Goal: Task Accomplishment & Management: Manage account settings

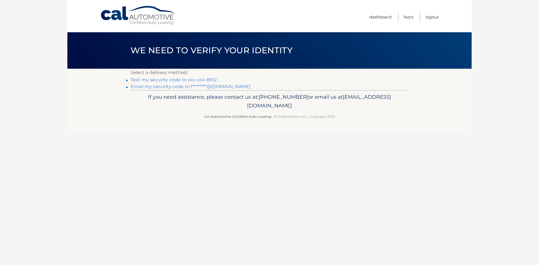
click at [185, 80] on link "Text my security code to xxx-xxx-8912" at bounding box center [174, 79] width 86 height 5
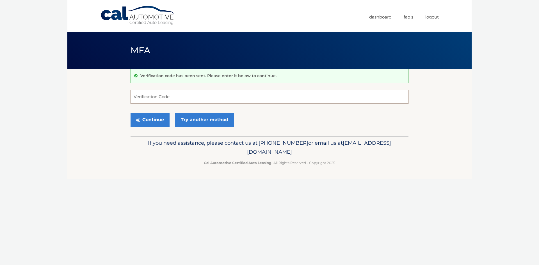
click at [188, 98] on input "Verification Code" at bounding box center [270, 97] width 278 height 14
type input "093376"
click at [131, 113] on button "Continue" at bounding box center [150, 120] width 39 height 14
click at [129, 118] on section "Verification code has been sent. Please enter it below to continue. 093376 Veri…" at bounding box center [269, 103] width 404 height 68
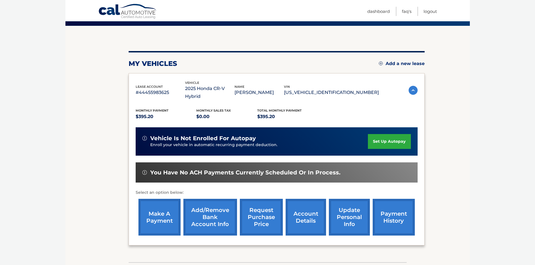
scroll to position [56, 0]
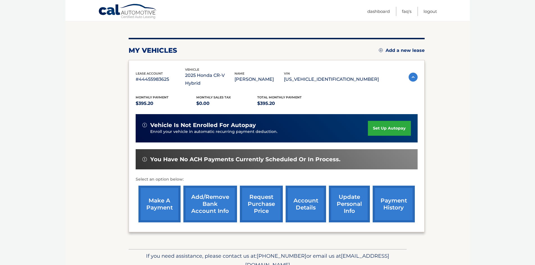
click at [166, 195] on link "make a payment" at bounding box center [159, 204] width 42 height 37
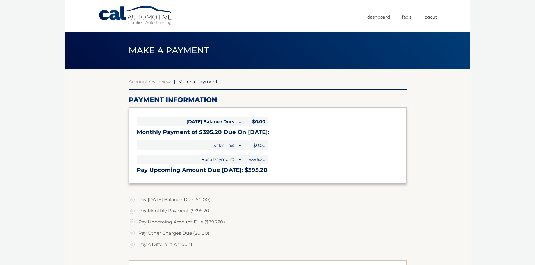
select select "NjBiMzQ3YzMtZTljNy00MWQyLWIzNzAtNTNjOWQwY2I5OWE2"
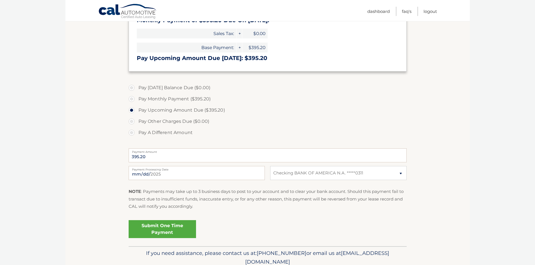
scroll to position [112, 0]
click at [334, 174] on select "Select Bank Account Checking BANK OF AMERICA N.A. *****0311" at bounding box center [338, 173] width 136 height 14
click at [472, 153] on html "Cal Automotive Menu Dashboard FAQ's Logout" at bounding box center [267, 20] width 535 height 265
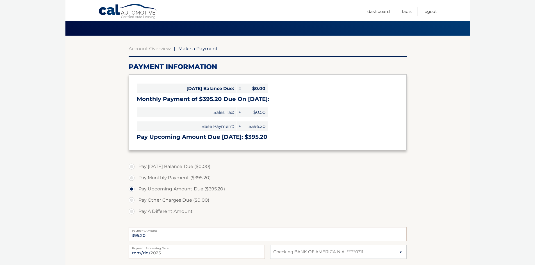
scroll to position [28, 0]
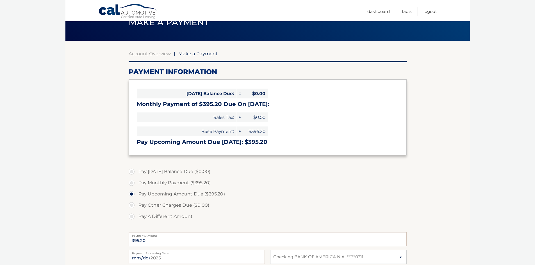
click at [528, 197] on body "Cal Automotive Menu Dashboard FAQ's Logout |" at bounding box center [267, 104] width 535 height 265
click at [192, 185] on label "Pay Monthly Payment ($395.20)" at bounding box center [268, 182] width 278 height 11
click at [136, 185] on input "Pay Monthly Payment ($395.20)" at bounding box center [134, 181] width 6 height 9
radio input "true"
click at [192, 196] on label "Pay Upcoming Amount Due ($395.20)" at bounding box center [268, 194] width 278 height 11
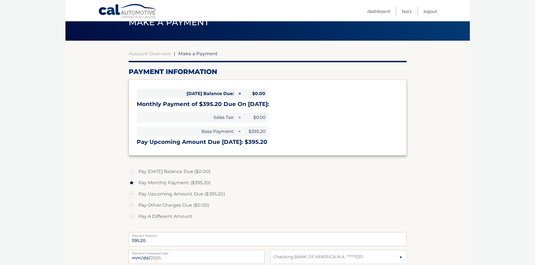
click at [136, 196] on input "Pay Upcoming Amount Due ($395.20)" at bounding box center [134, 193] width 6 height 9
radio input "true"
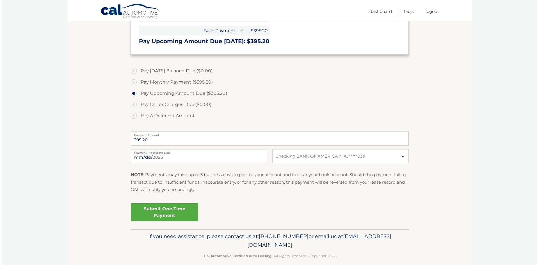
scroll to position [136, 0]
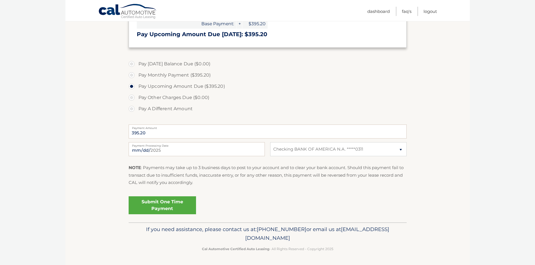
click at [182, 212] on link "Submit One Time Payment" at bounding box center [162, 205] width 67 height 18
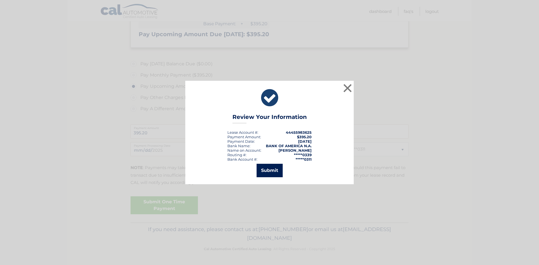
click at [262, 172] on button "Submit" at bounding box center [270, 170] width 26 height 13
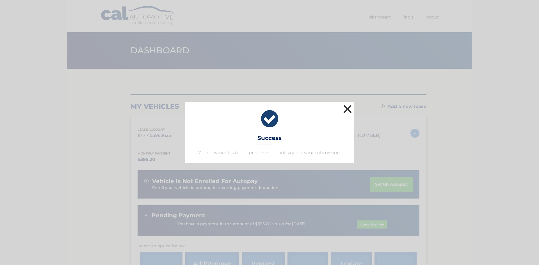
click at [344, 108] on button "×" at bounding box center [347, 109] width 11 height 11
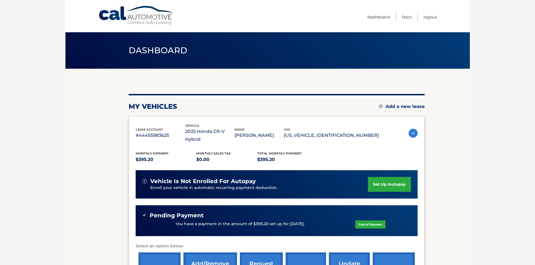
click at [461, 137] on section "my vehicles Add a new lease lease account #44455983625 vehicle 2025 Honda CR-V …" at bounding box center [267, 192] width 404 height 247
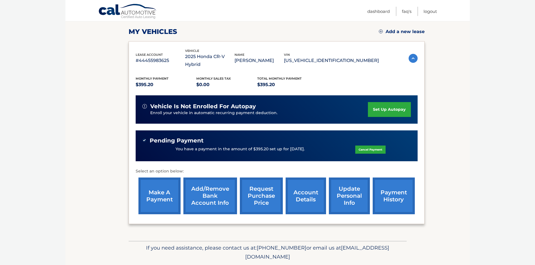
scroll to position [84, 0]
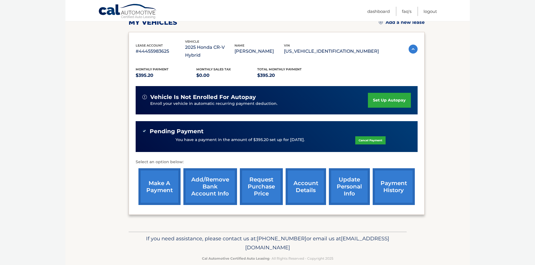
click at [376, 95] on link "set up autopay" at bounding box center [389, 100] width 43 height 15
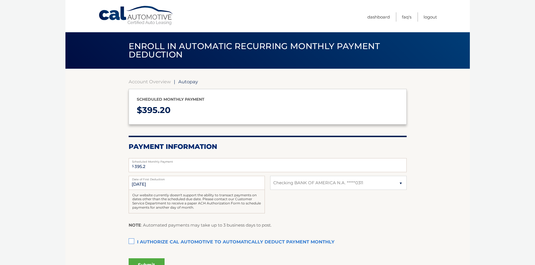
select select "NjBiMzQ3YzMtZTljNy00MWQyLWIzNzAtNTNjOWQwY2I5OWE2"
click at [164, 186] on input "[DATE]" at bounding box center [197, 183] width 136 height 14
click at [138, 186] on input "9/25/2025" at bounding box center [197, 183] width 136 height 14
click at [232, 167] on input "395.2" at bounding box center [268, 165] width 278 height 14
click at [37, 187] on body "Cal Automotive Menu Dashboard FAQ's Logout | $" at bounding box center [267, 132] width 535 height 265
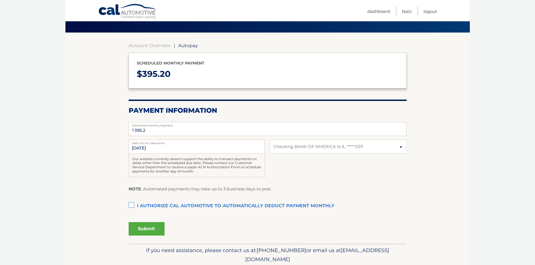
scroll to position [29, 0]
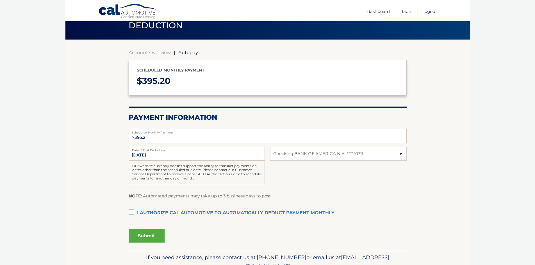
click at [428, 14] on link "Logout" at bounding box center [429, 11] width 13 height 9
